Goal: Information Seeking & Learning: Learn about a topic

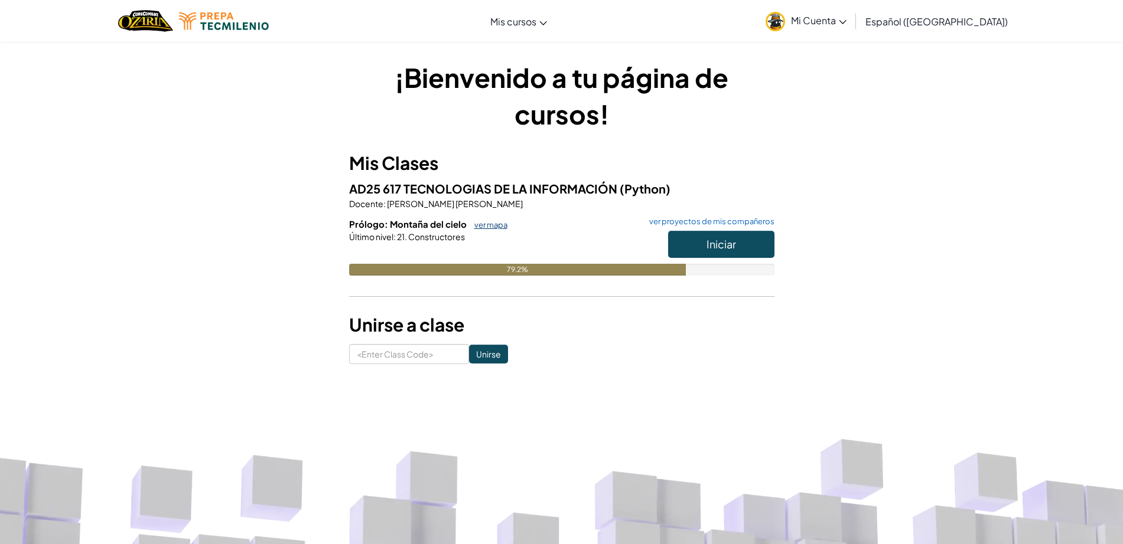
click at [476, 229] on link "ver mapa" at bounding box center [487, 224] width 39 height 9
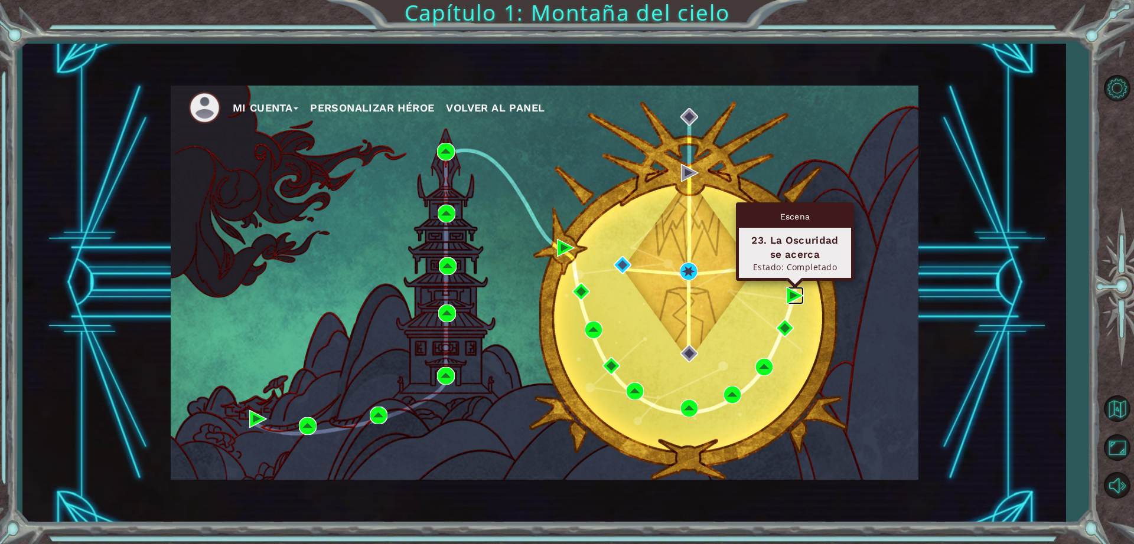
click at [798, 291] on img at bounding box center [795, 296] width 18 height 18
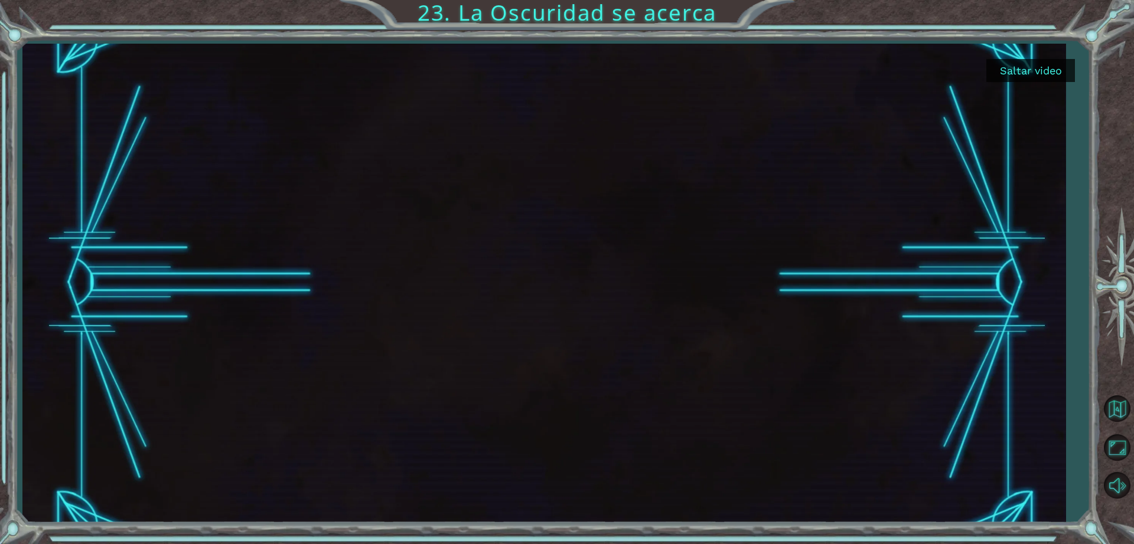
click at [1046, 76] on button "Saltar video" at bounding box center [1030, 70] width 89 height 23
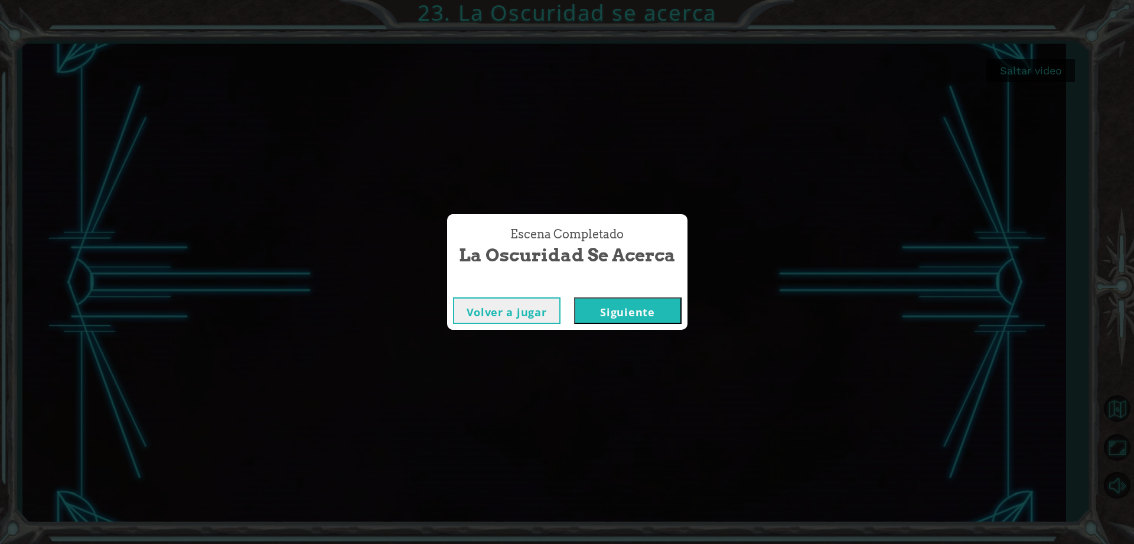
click at [617, 308] on button "Siguiente" at bounding box center [627, 311] width 107 height 27
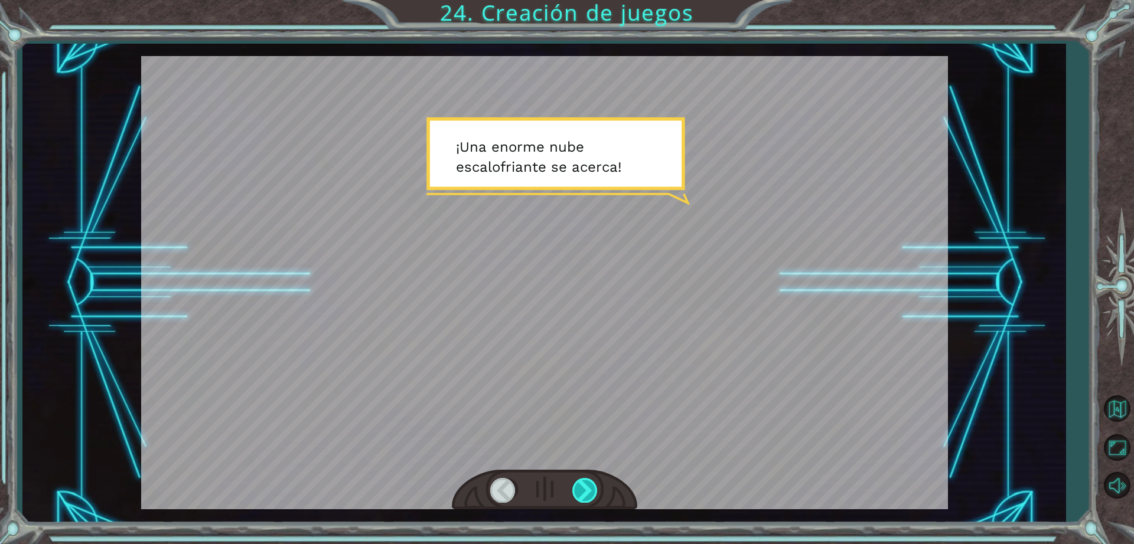
click at [585, 482] on div at bounding box center [585, 490] width 27 height 24
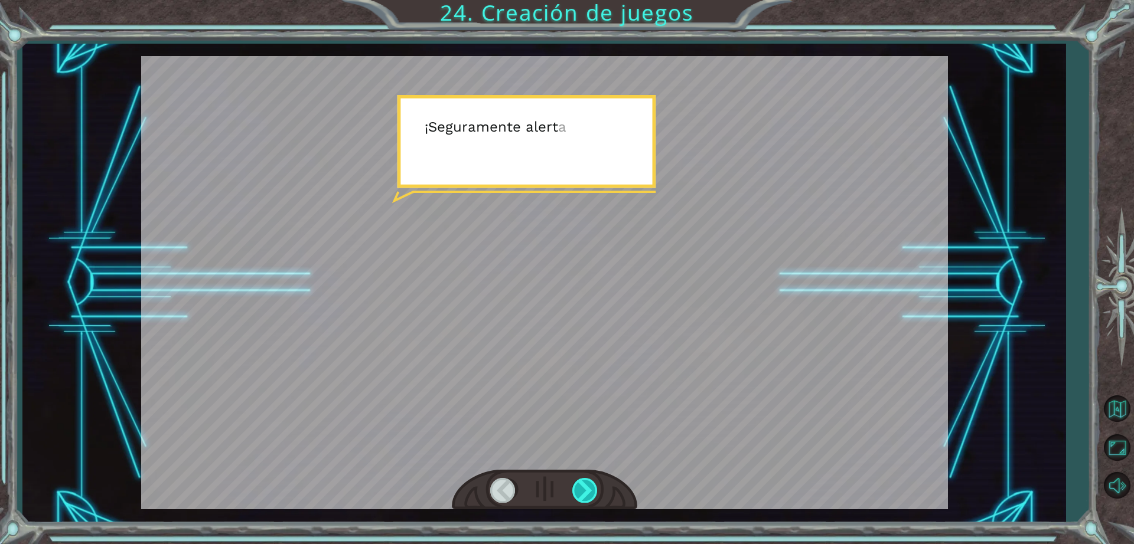
click at [585, 482] on div at bounding box center [585, 490] width 27 height 24
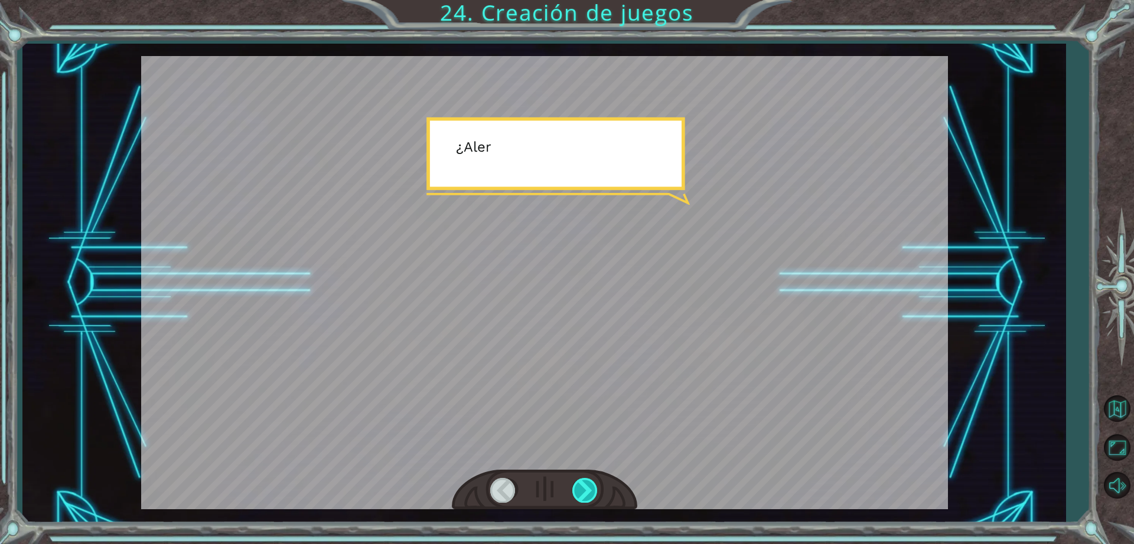
click at [585, 482] on div at bounding box center [585, 490] width 27 height 24
